Goal: Find specific page/section

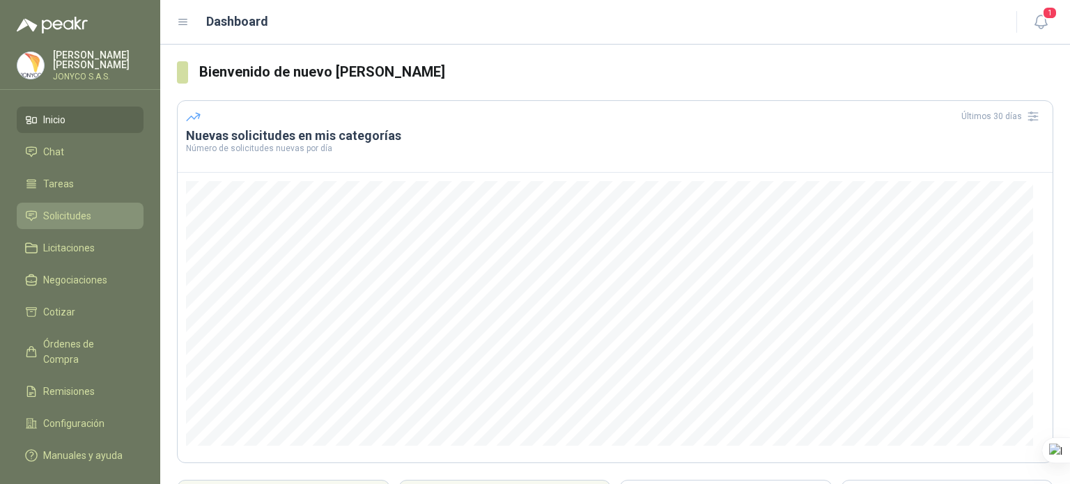
click at [86, 217] on span "Solicitudes" at bounding box center [67, 215] width 48 height 15
click at [82, 209] on span "Solicitudes" at bounding box center [67, 215] width 48 height 15
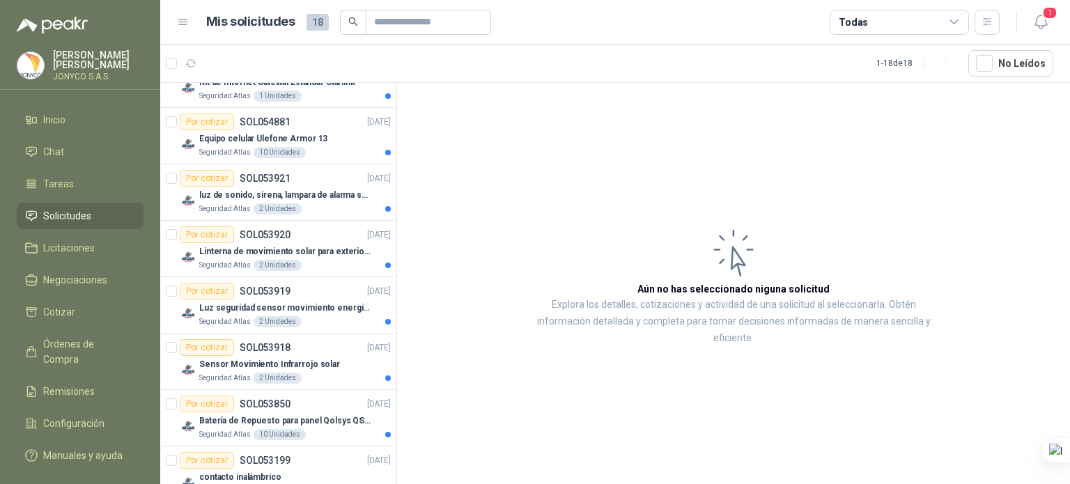
scroll to position [61, 0]
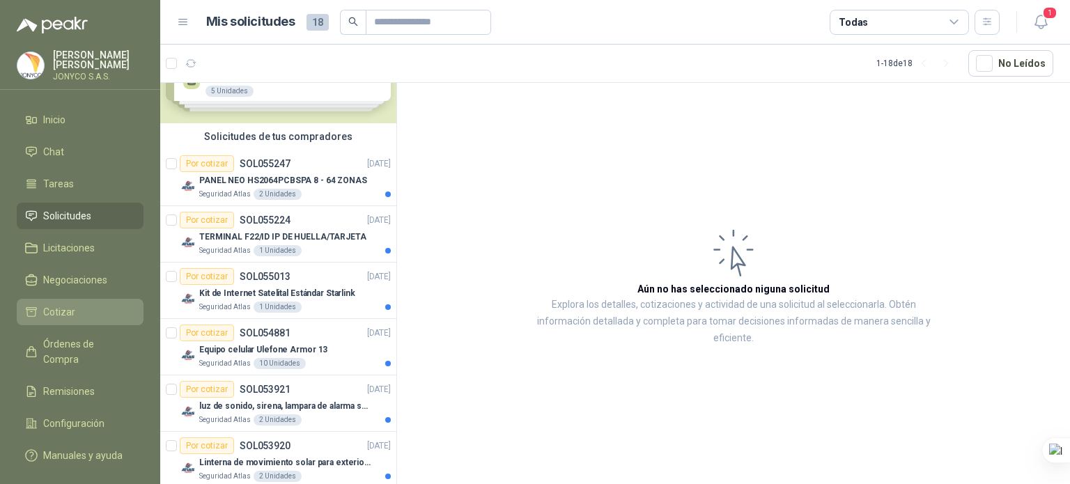
click at [85, 307] on li "Cotizar" at bounding box center [80, 312] width 110 height 15
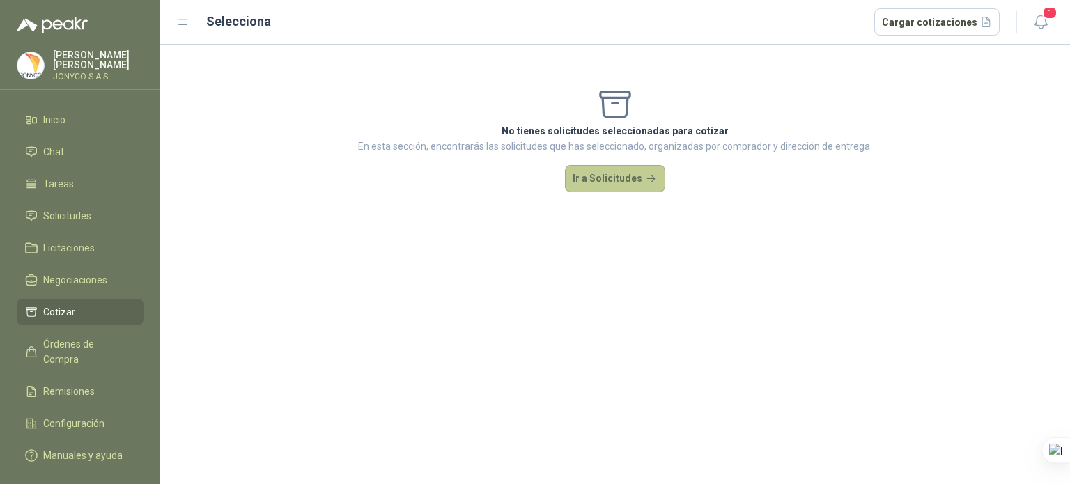
click at [609, 171] on button "Ir a Solicitudes" at bounding box center [615, 179] width 100 height 28
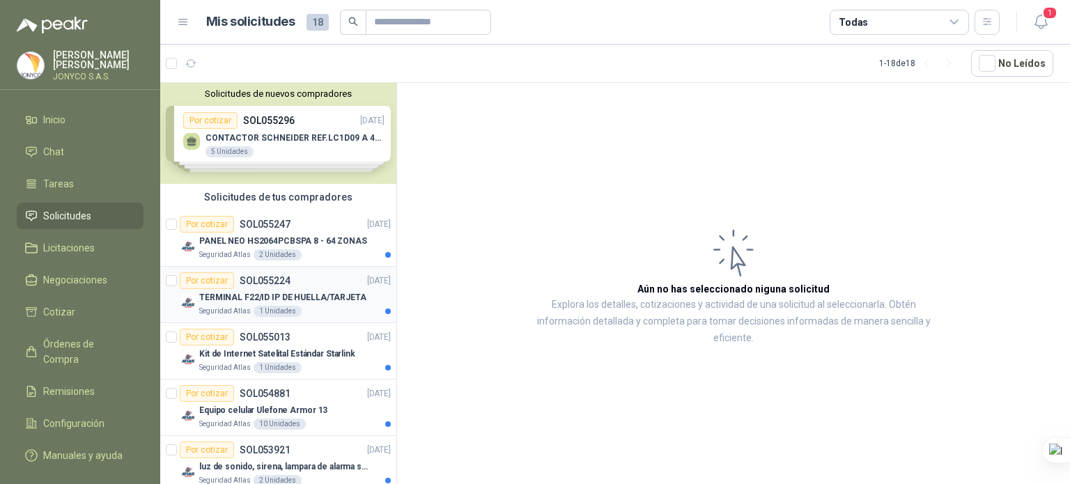
click at [298, 289] on div "TERMINAL F22/ID IP DE HUELLA/TARJETA" at bounding box center [295, 297] width 192 height 17
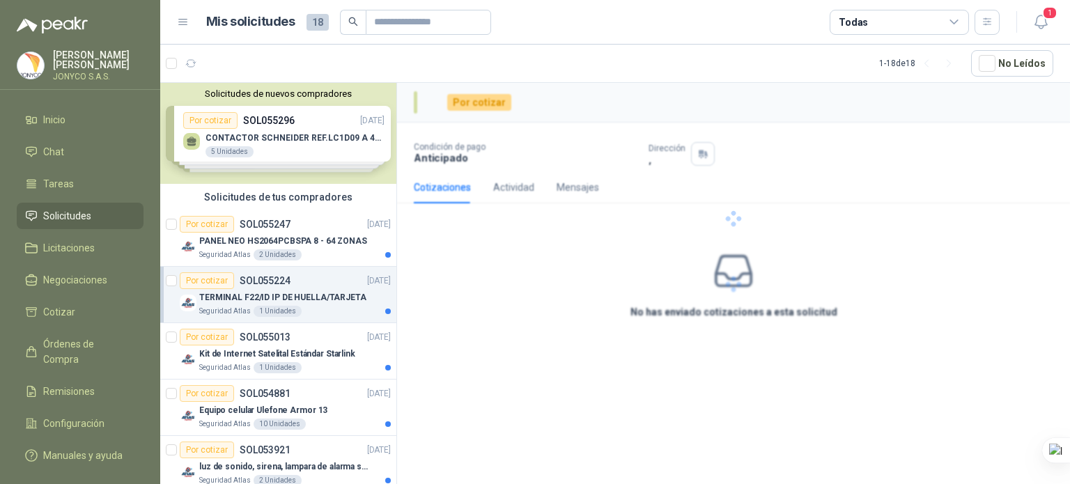
click at [270, 278] on p "SOL055224" at bounding box center [265, 281] width 51 height 10
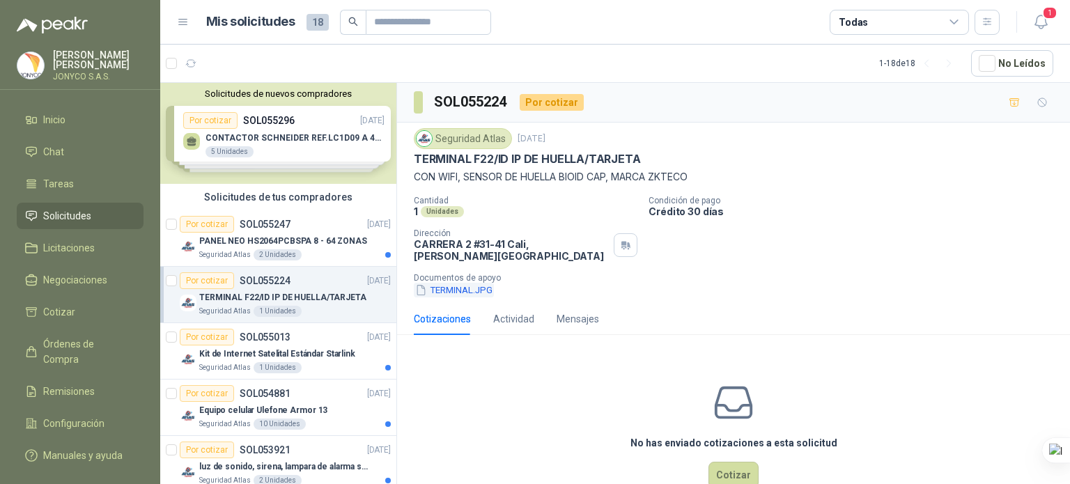
click at [449, 283] on button "TERMINAL.JPG" at bounding box center [454, 290] width 80 height 15
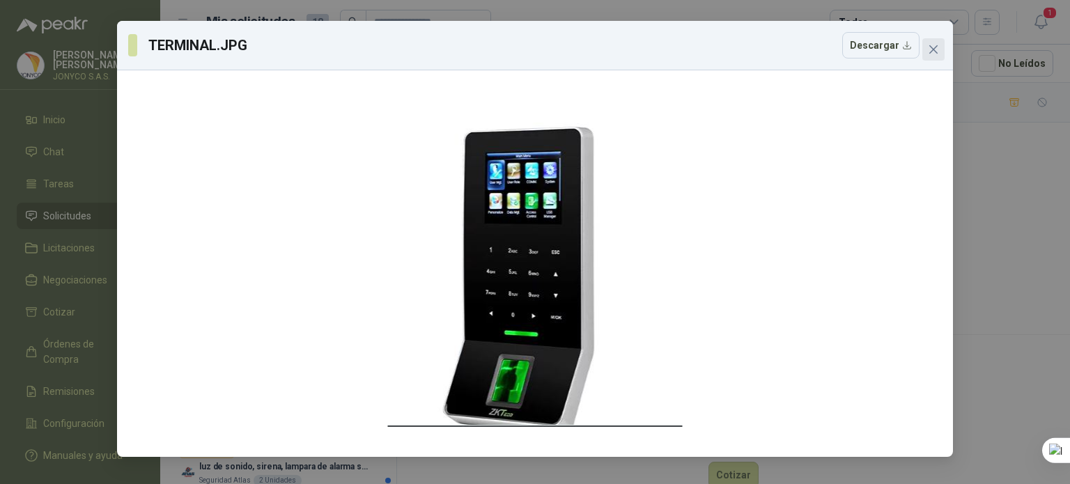
click at [934, 52] on icon "close" at bounding box center [933, 49] width 11 height 11
